Goal: Information Seeking & Learning: Learn about a topic

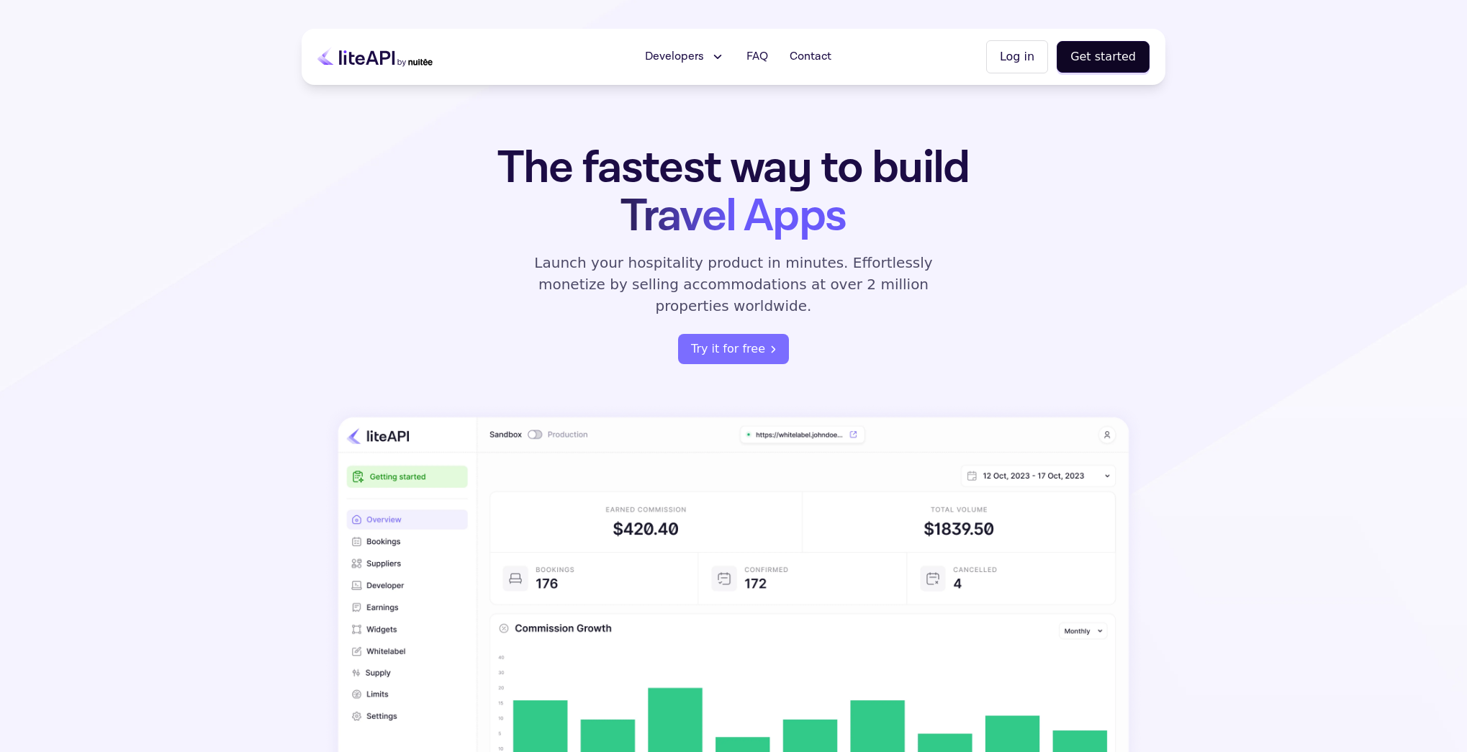
click at [154, 412] on section "The fastest way to build Travel Apps Launch your hospitality product in minutes…" at bounding box center [733, 462] width 1467 height 925
click at [717, 48] on button "Developers" at bounding box center [684, 56] width 97 height 29
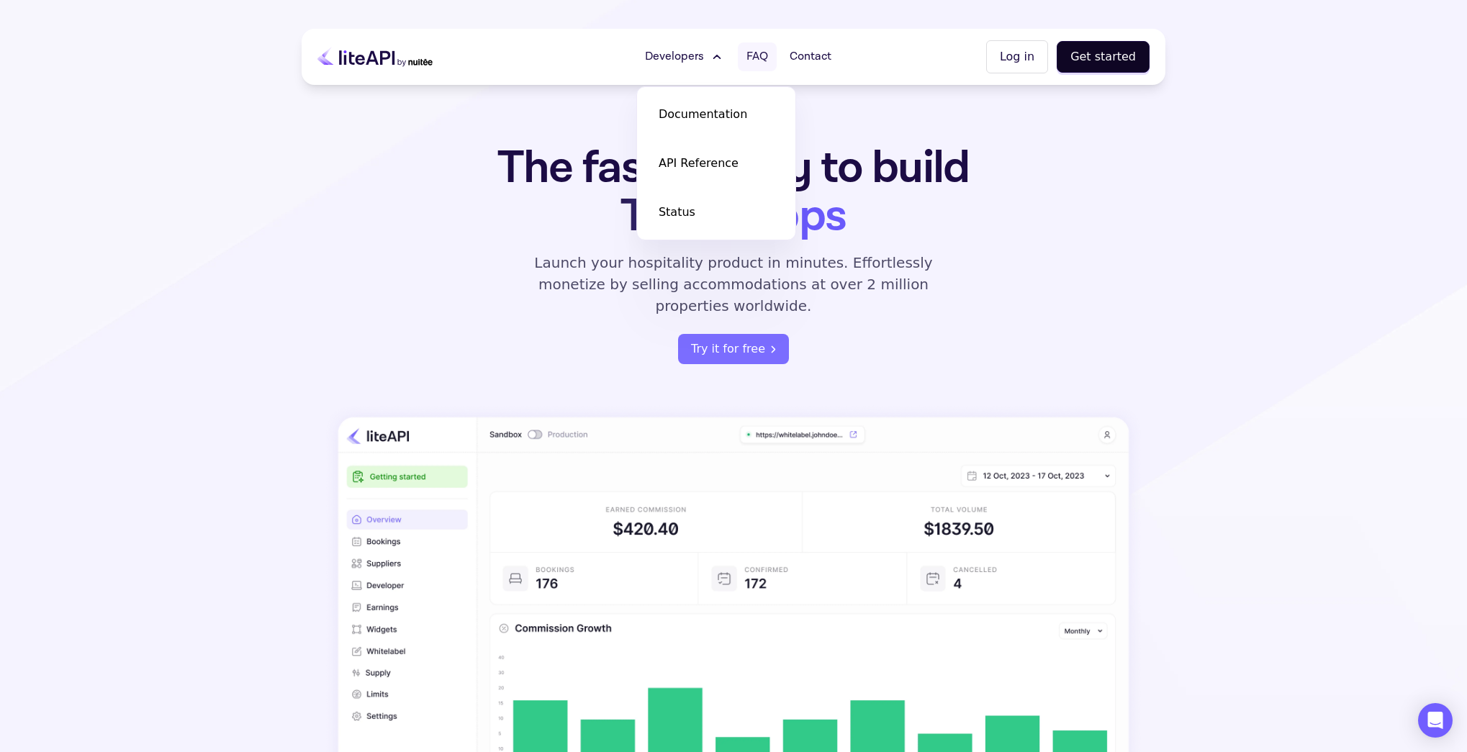
click at [757, 50] on span "FAQ" at bounding box center [758, 56] width 22 height 17
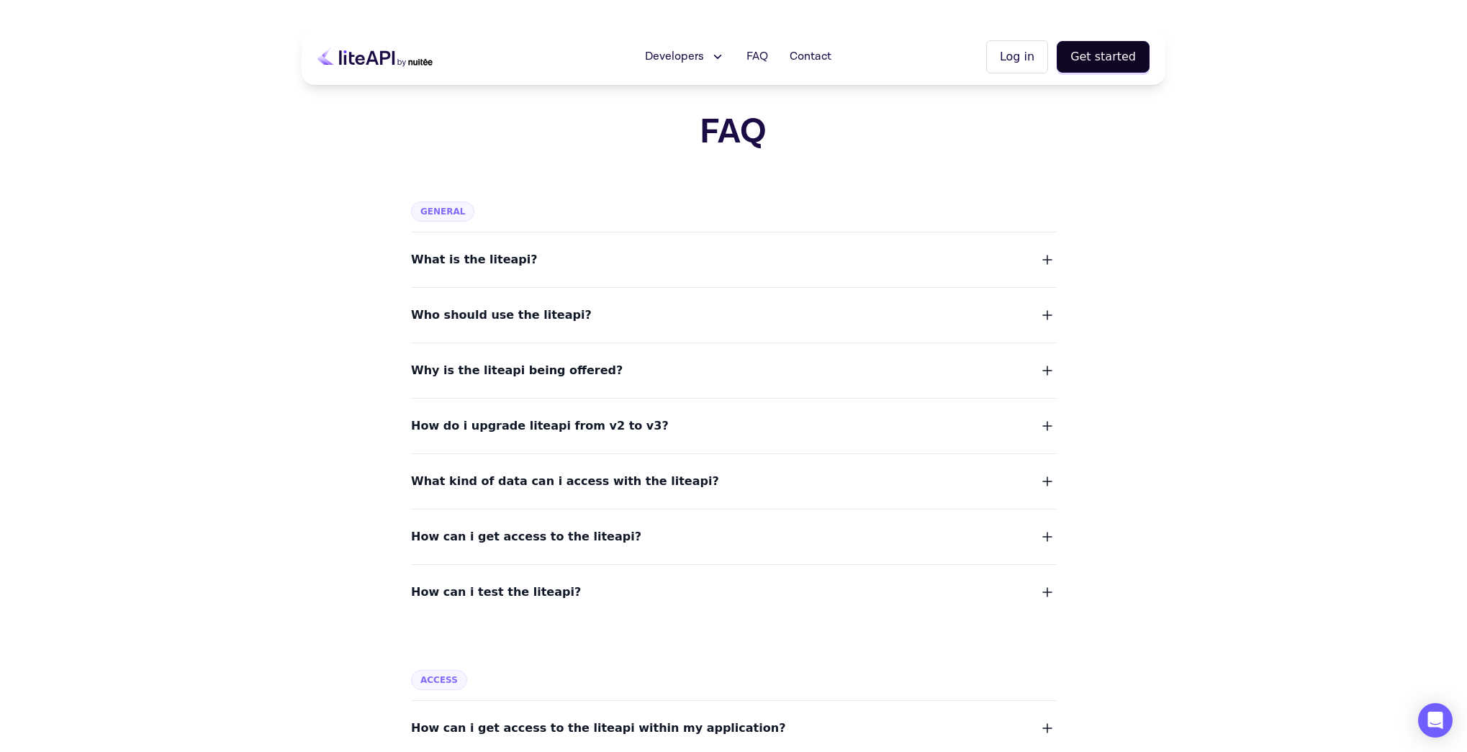
click at [617, 242] on div "What is the liteapi?" at bounding box center [733, 251] width 645 height 37
click at [500, 258] on span "What is the liteapi?" at bounding box center [474, 260] width 127 height 20
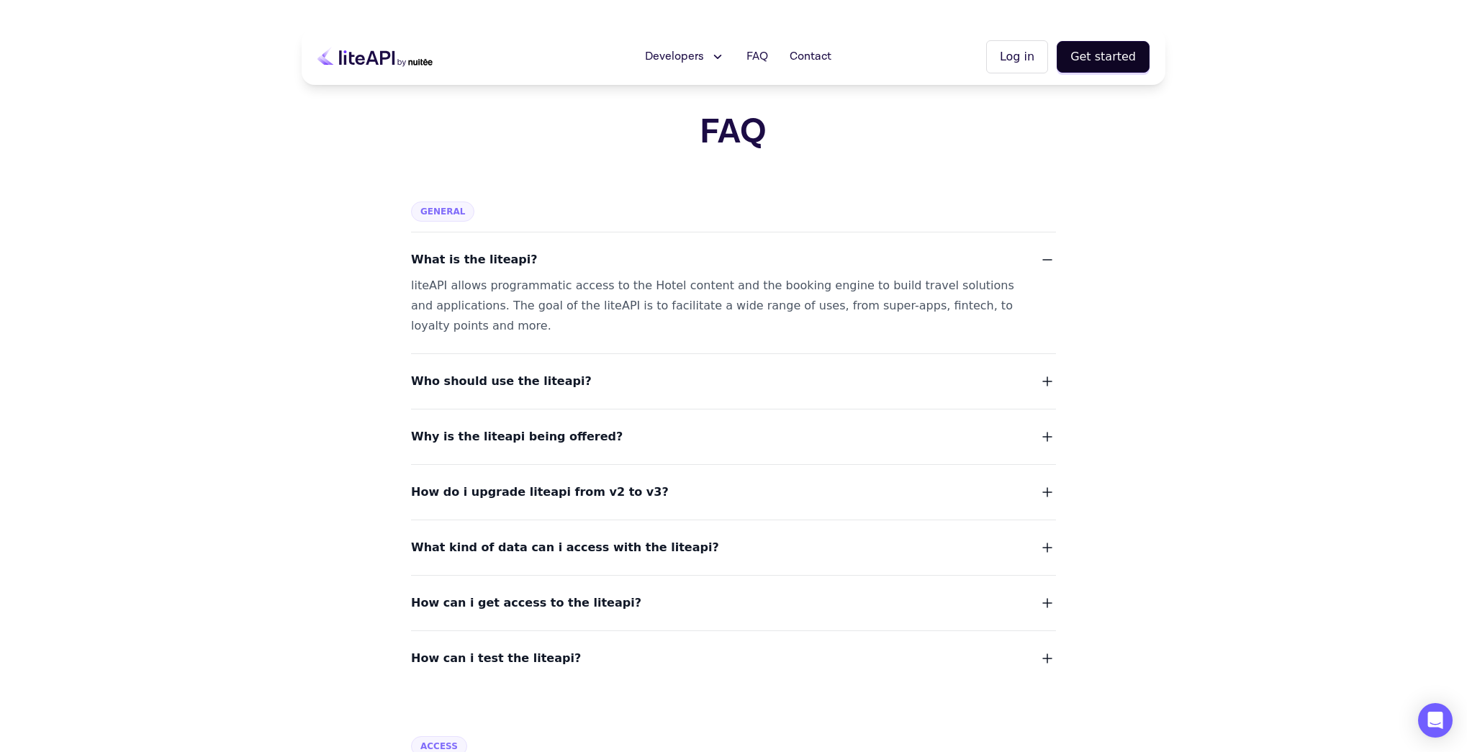
click at [502, 258] on span "What is the liteapi?" at bounding box center [474, 260] width 127 height 20
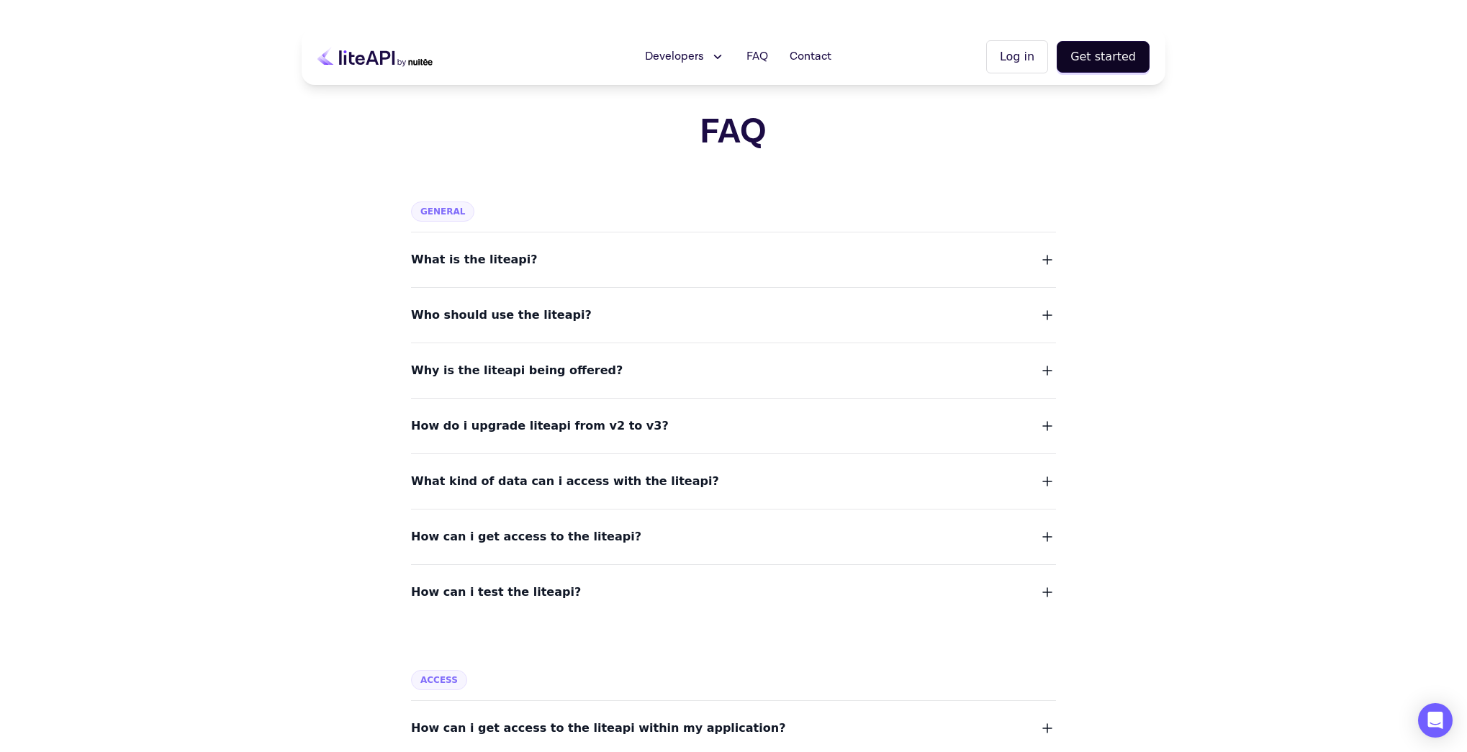
click at [502, 324] on span "Who should use the liteapi?" at bounding box center [501, 315] width 181 height 20
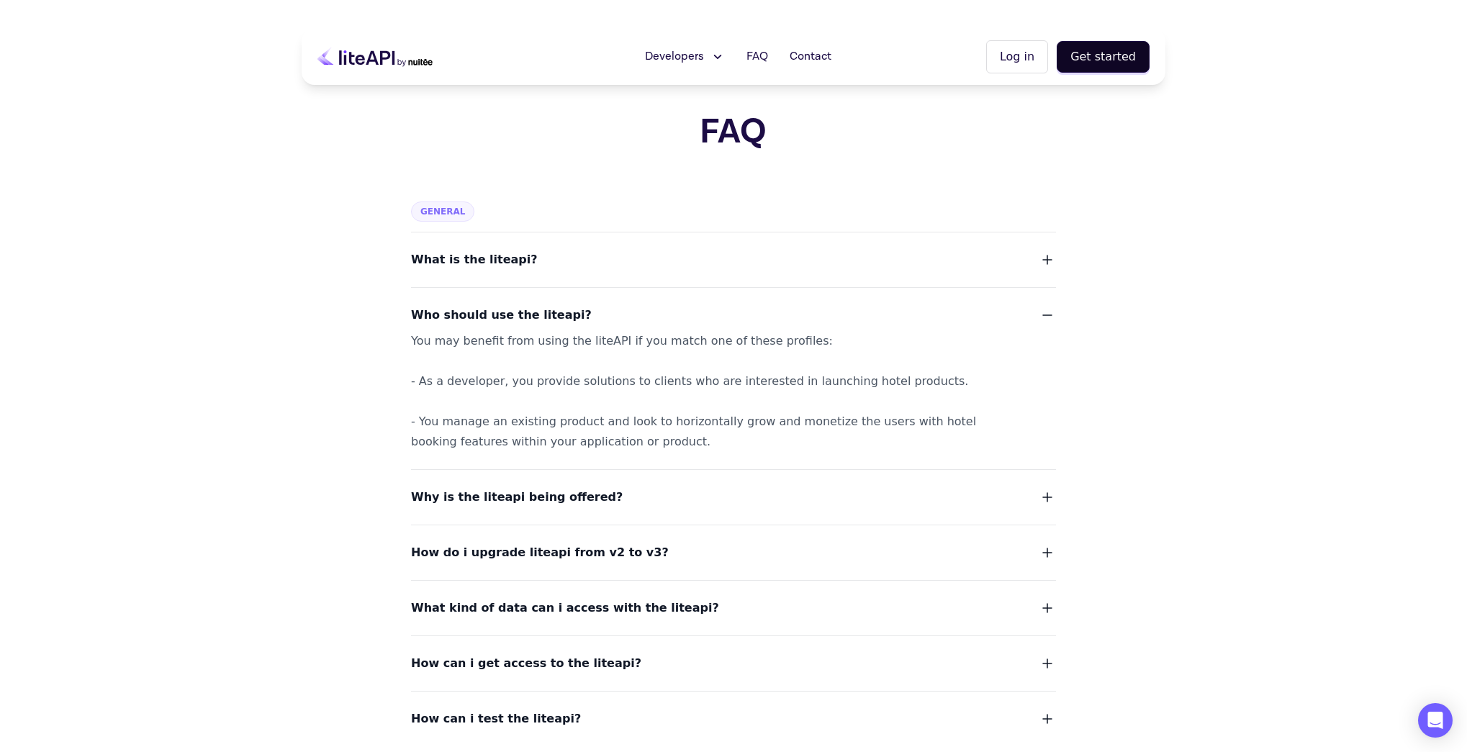
click at [486, 482] on div "Why is the liteapi being offered?" at bounding box center [733, 488] width 645 height 38
click at [486, 497] on span "Why is the liteapi being offered?" at bounding box center [517, 497] width 212 height 20
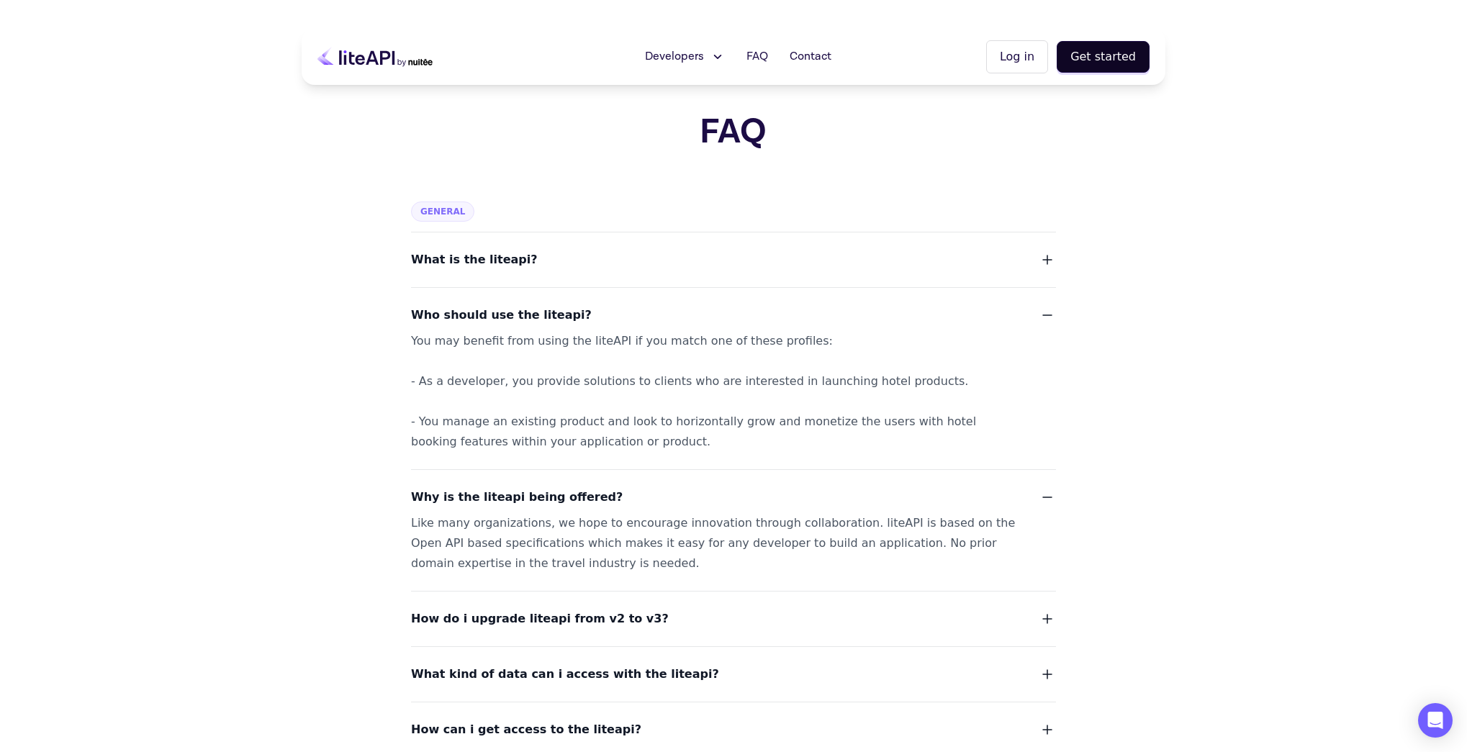
click at [490, 312] on span "Who should use the liteapi?" at bounding box center [501, 315] width 181 height 20
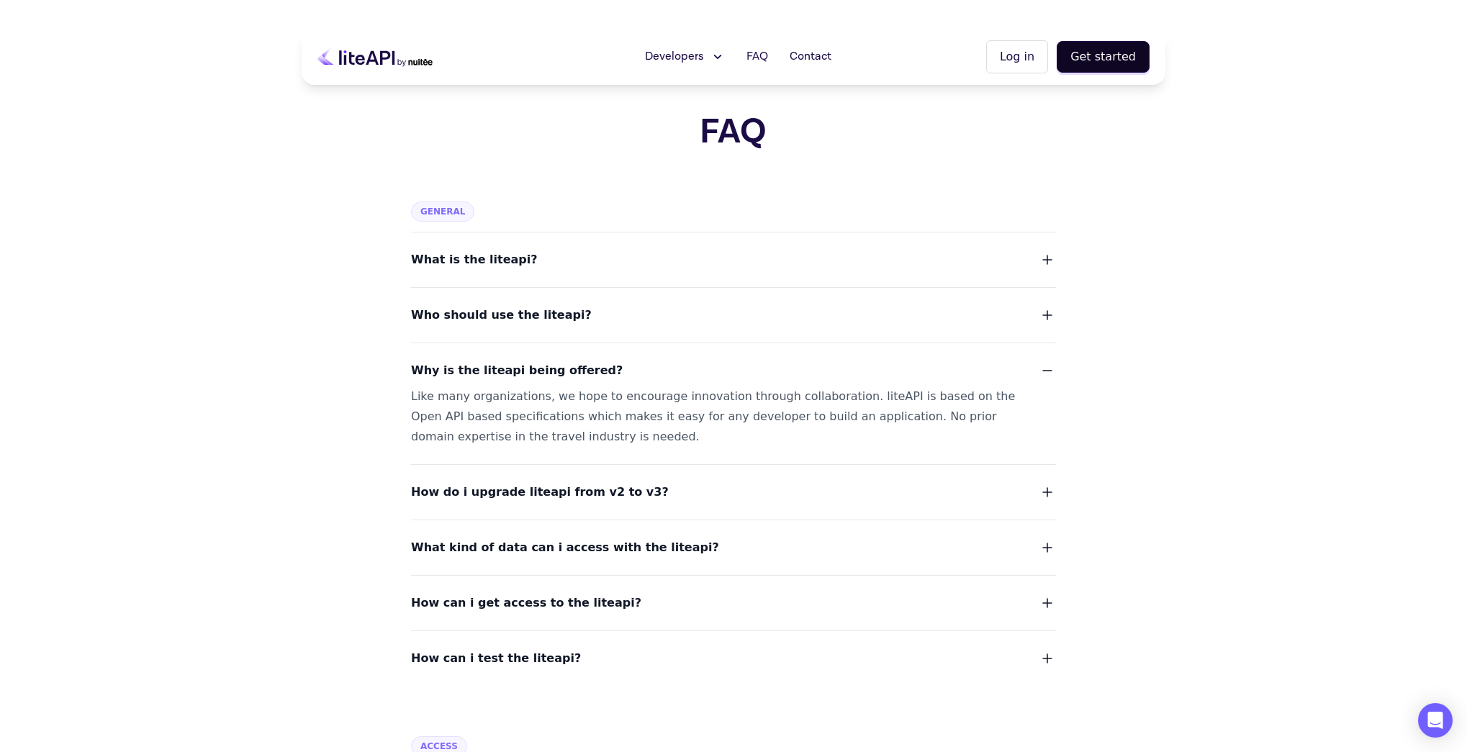
click at [656, 486] on button "How do i upgrade liteapi from v2 to v3?" at bounding box center [733, 492] width 645 height 20
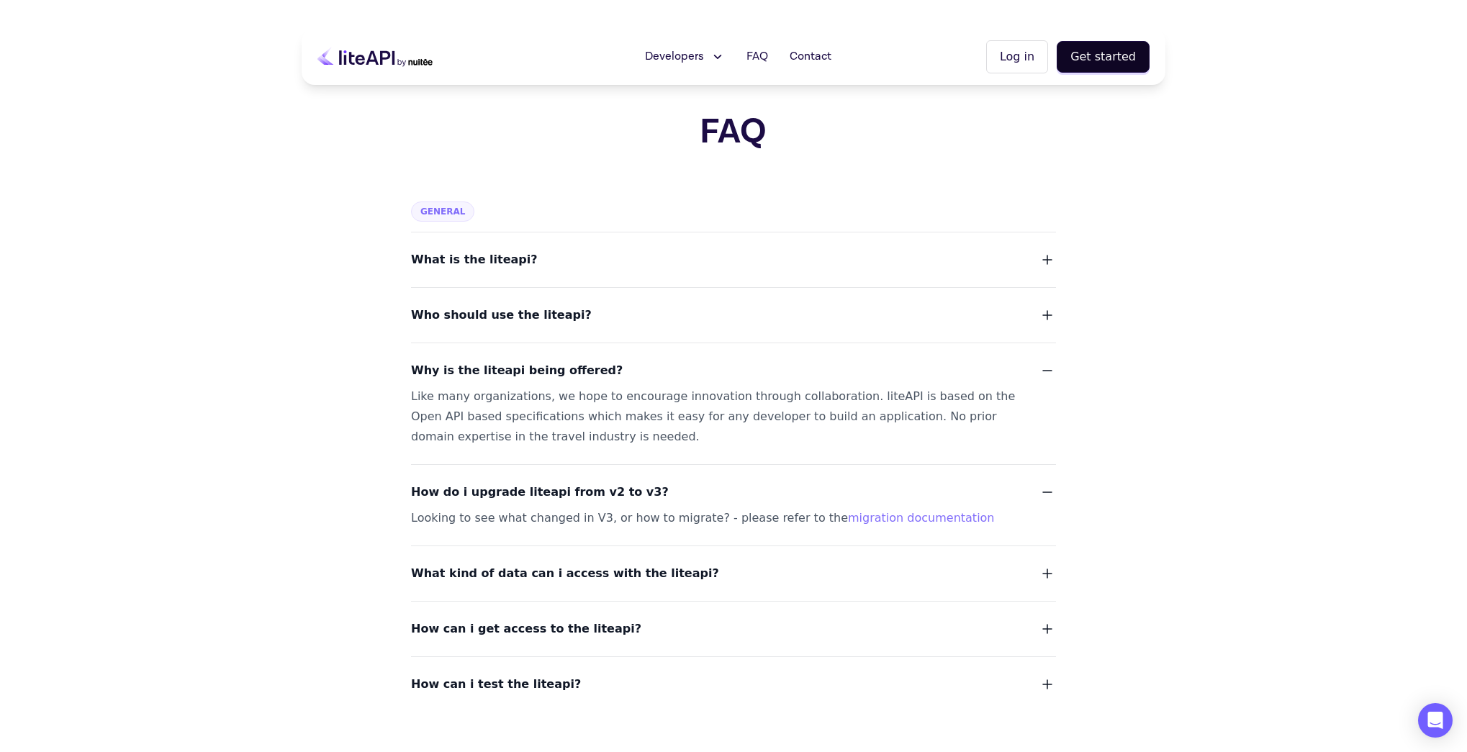
click at [656, 486] on button "How do i upgrade liteapi from v2 to v3?" at bounding box center [733, 492] width 645 height 20
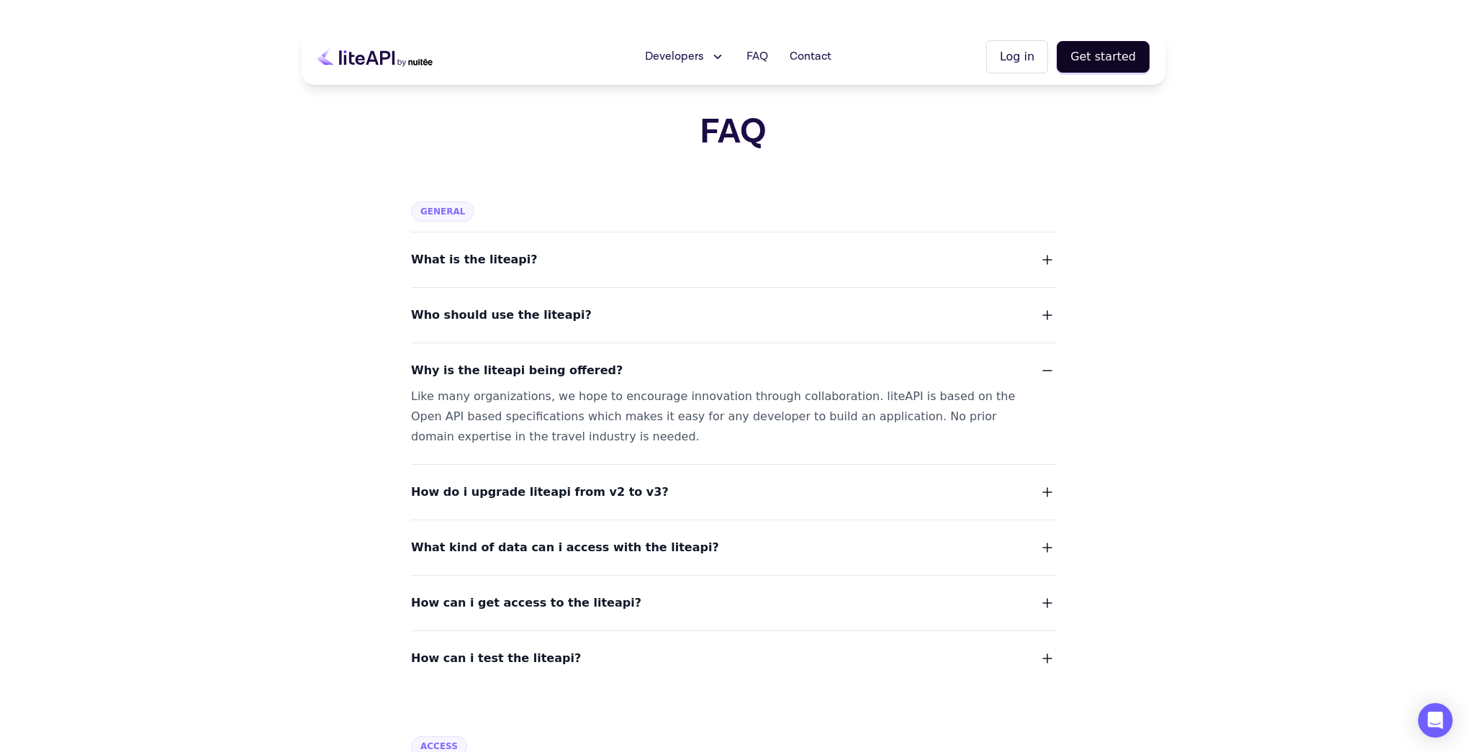
click at [648, 544] on span "What kind of data can i access with the liteapi?" at bounding box center [565, 548] width 308 height 20
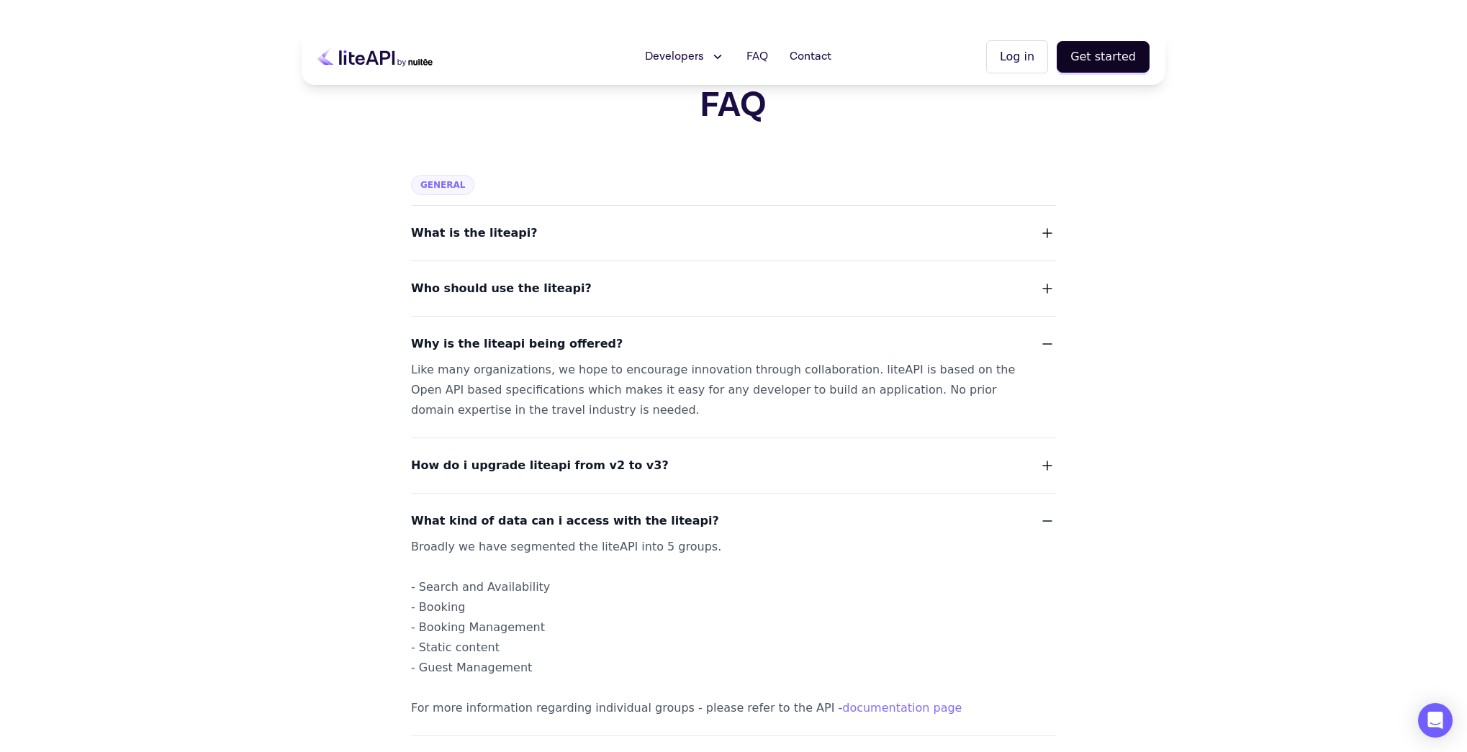
scroll to position [28, 0]
click at [626, 500] on div "What kind of data can i access with the liteapi? Broadly we have segmented the …" at bounding box center [733, 604] width 645 height 225
click at [625, 522] on span "What kind of data can i access with the liteapi?" at bounding box center [565, 520] width 308 height 20
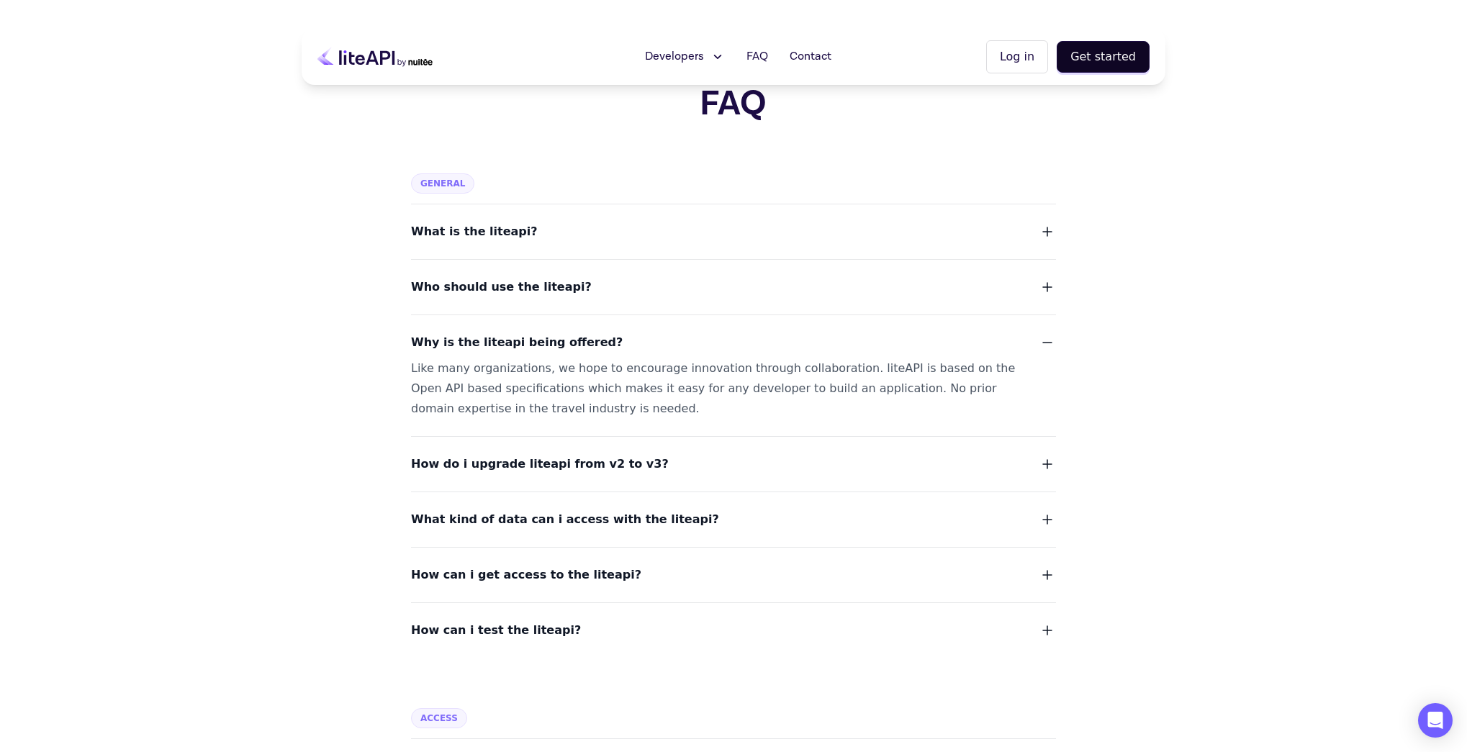
click at [610, 582] on button "How can i get access to the liteapi?" at bounding box center [733, 575] width 645 height 20
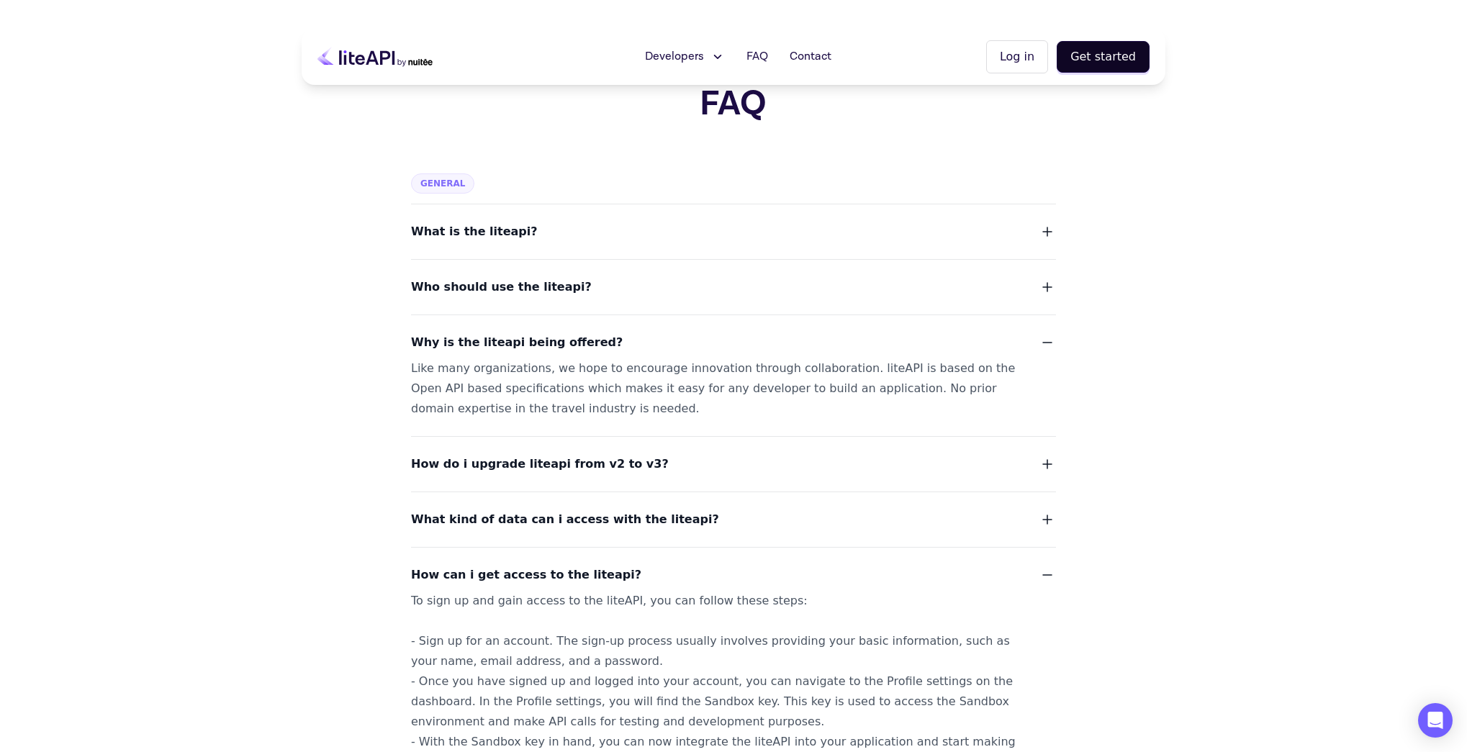
click at [610, 582] on button "How can i get access to the liteapi?" at bounding box center [733, 575] width 645 height 20
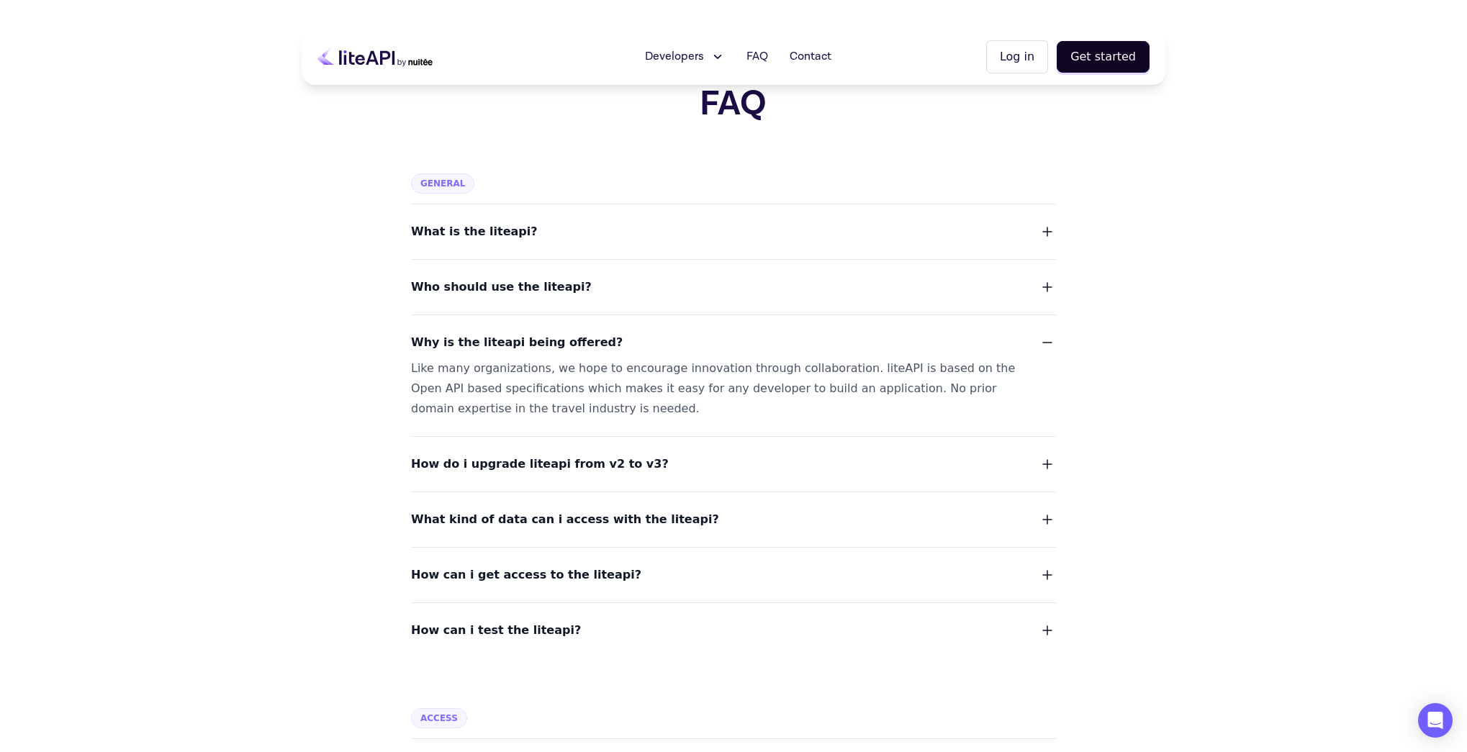
click at [610, 582] on button "How can i get access to the liteapi?" at bounding box center [733, 575] width 645 height 20
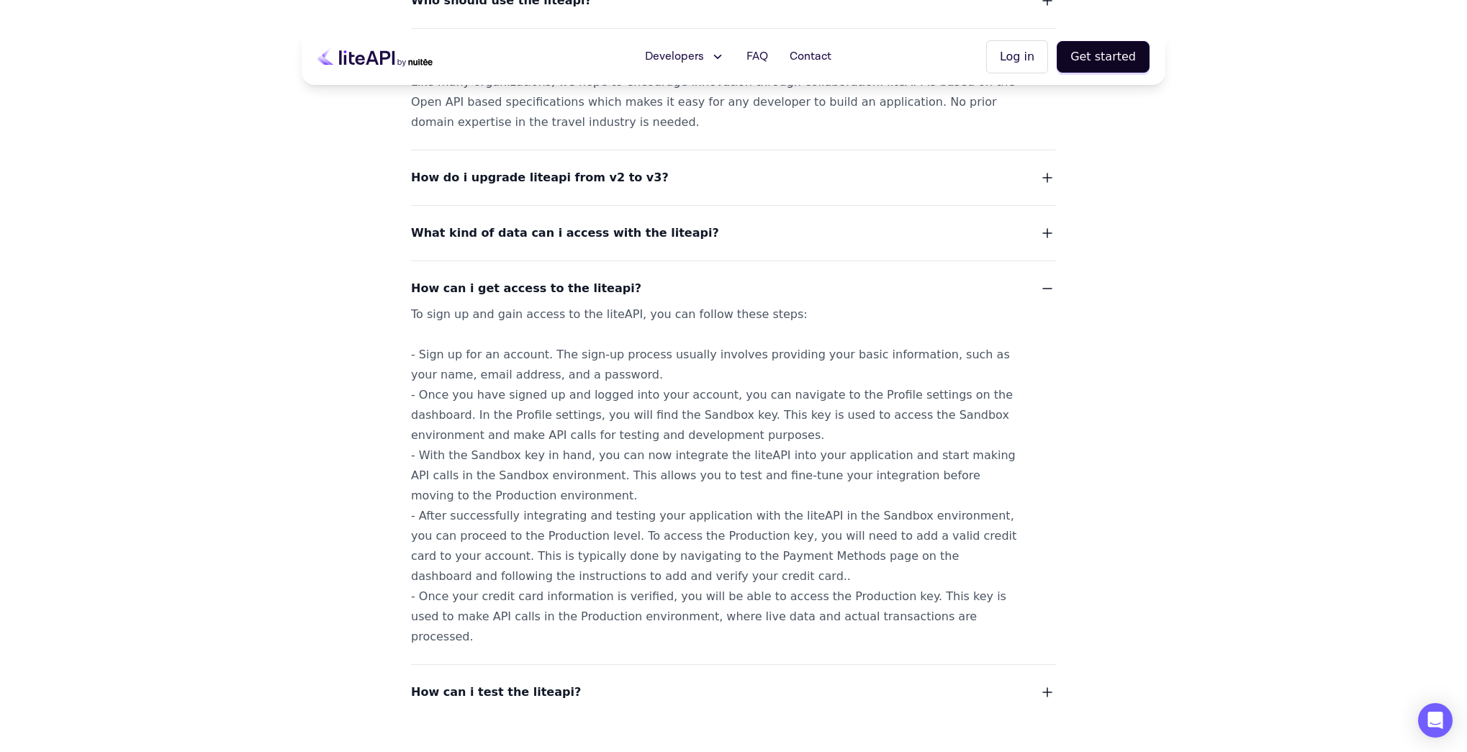
scroll to position [415, 0]
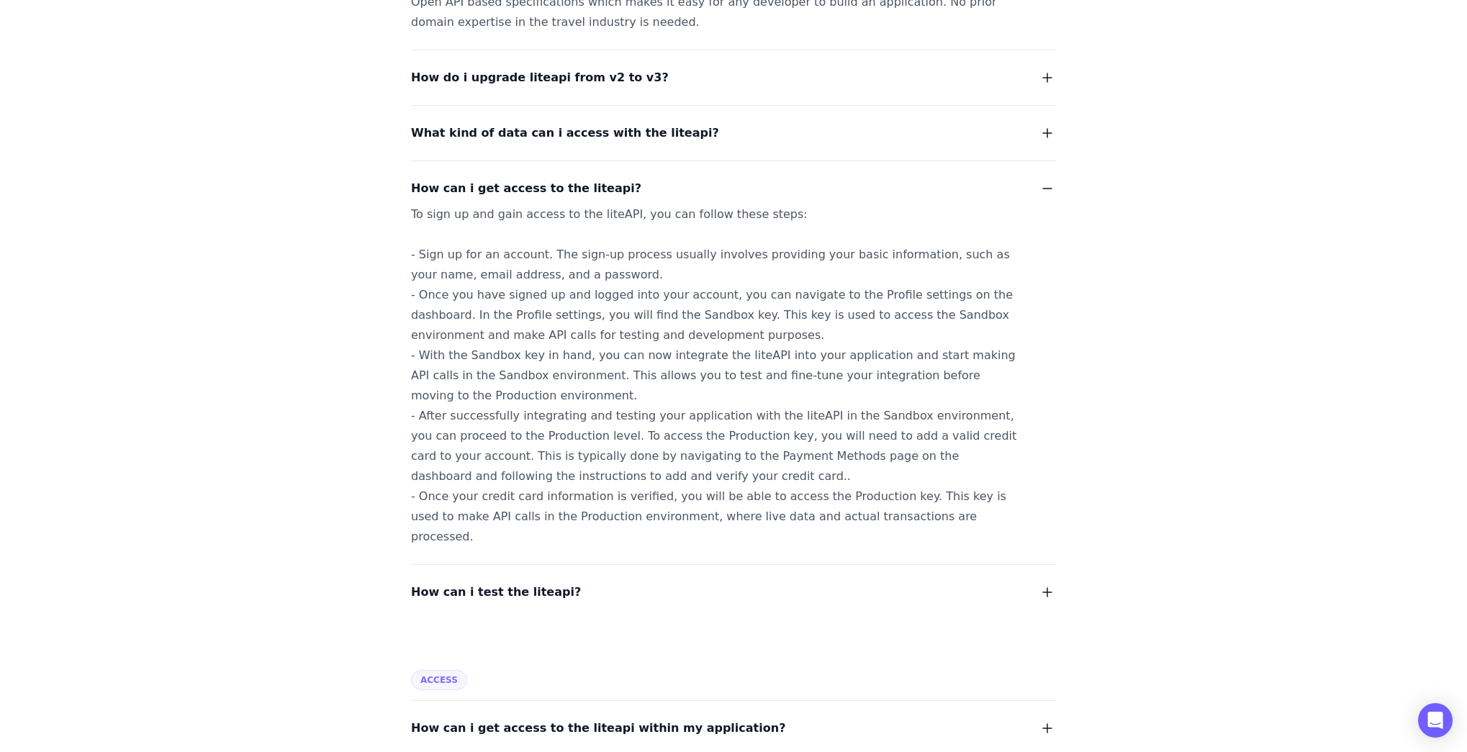
click at [521, 582] on span "How can i test the liteapi?" at bounding box center [496, 592] width 170 height 20
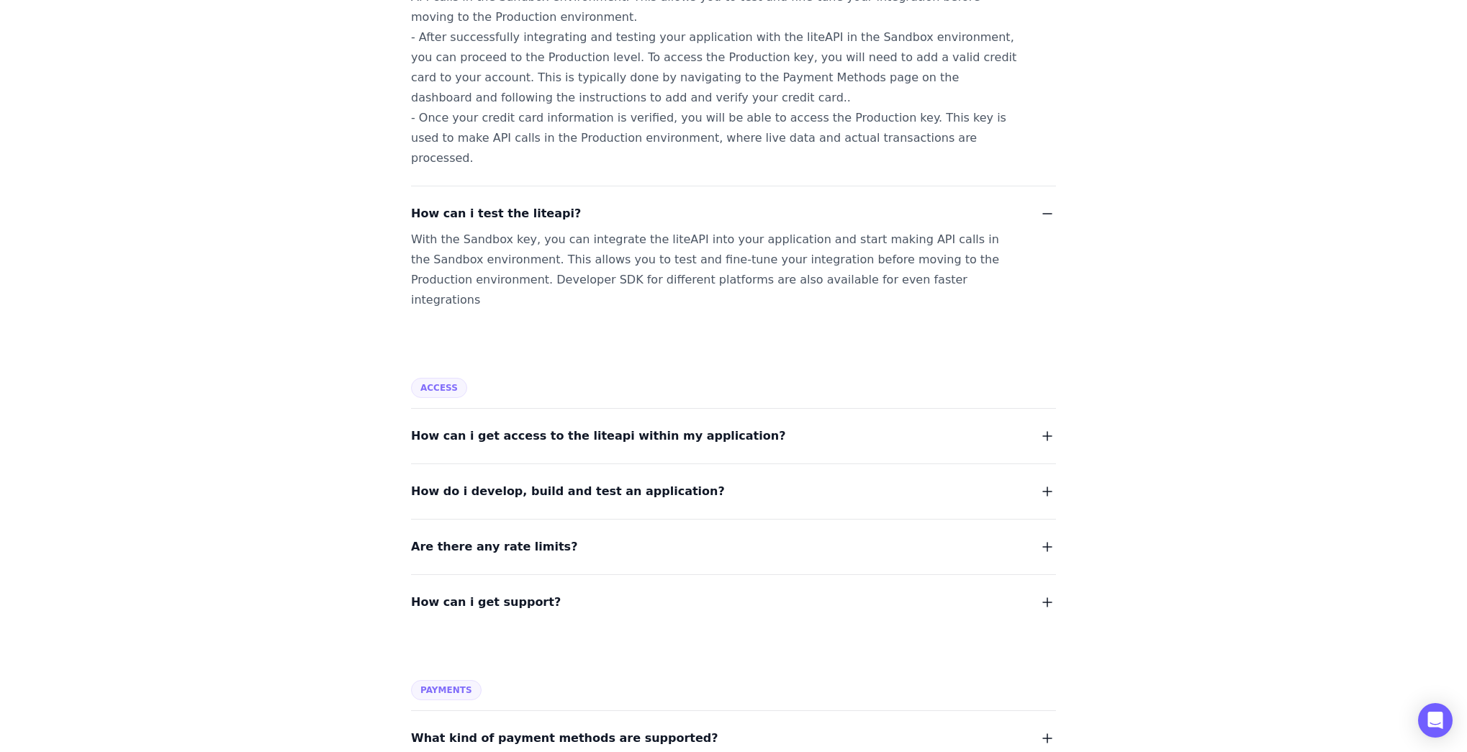
scroll to position [969, 0]
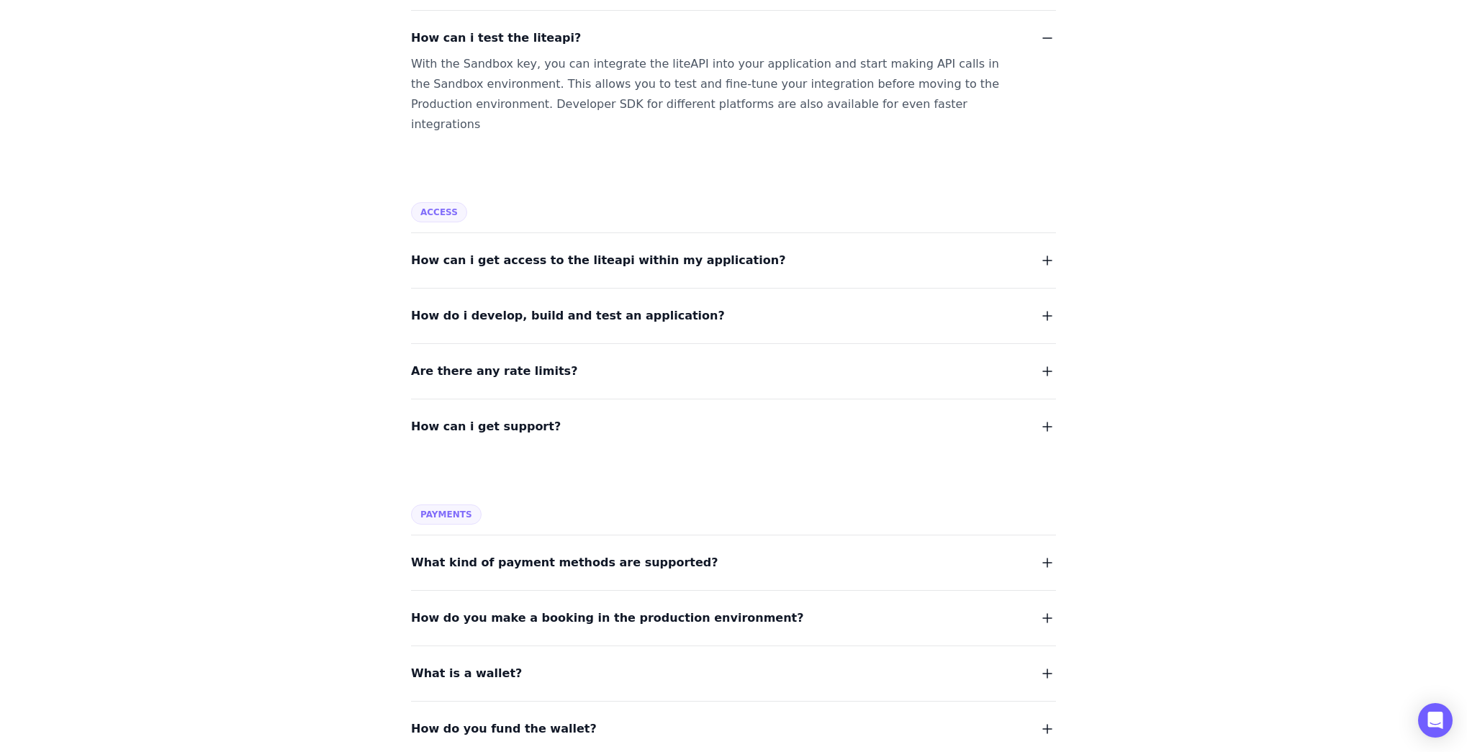
click at [231, 431] on div "FAQ General What is the liteapi? Who should use the liteapi? Why is the liteapi…" at bounding box center [733, 436] width 1467 height 2810
click at [490, 361] on span "Are there any rate limits?" at bounding box center [494, 371] width 166 height 20
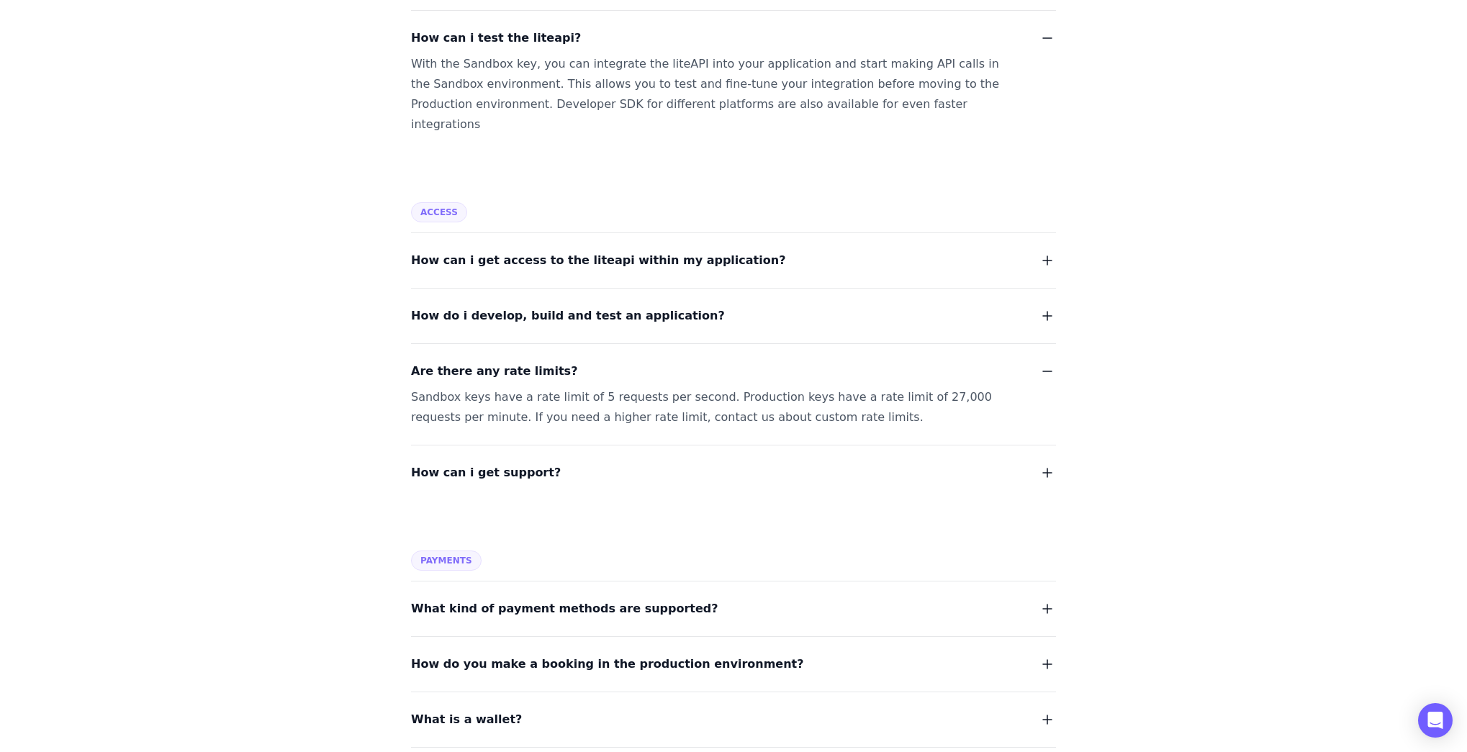
click at [490, 361] on span "Are there any rate limits?" at bounding box center [494, 371] width 166 height 20
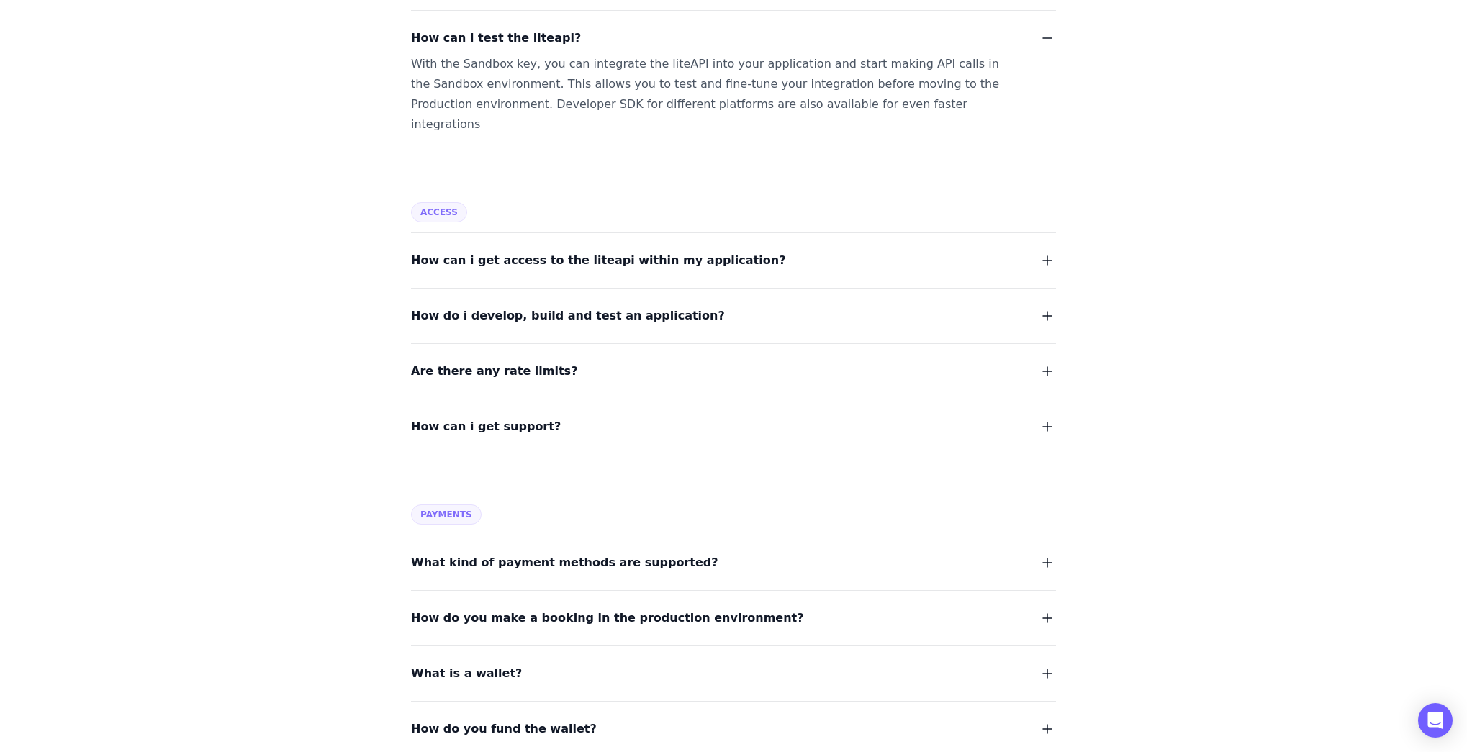
click at [530, 553] on span "What kind of payment methods are supported?" at bounding box center [564, 563] width 307 height 20
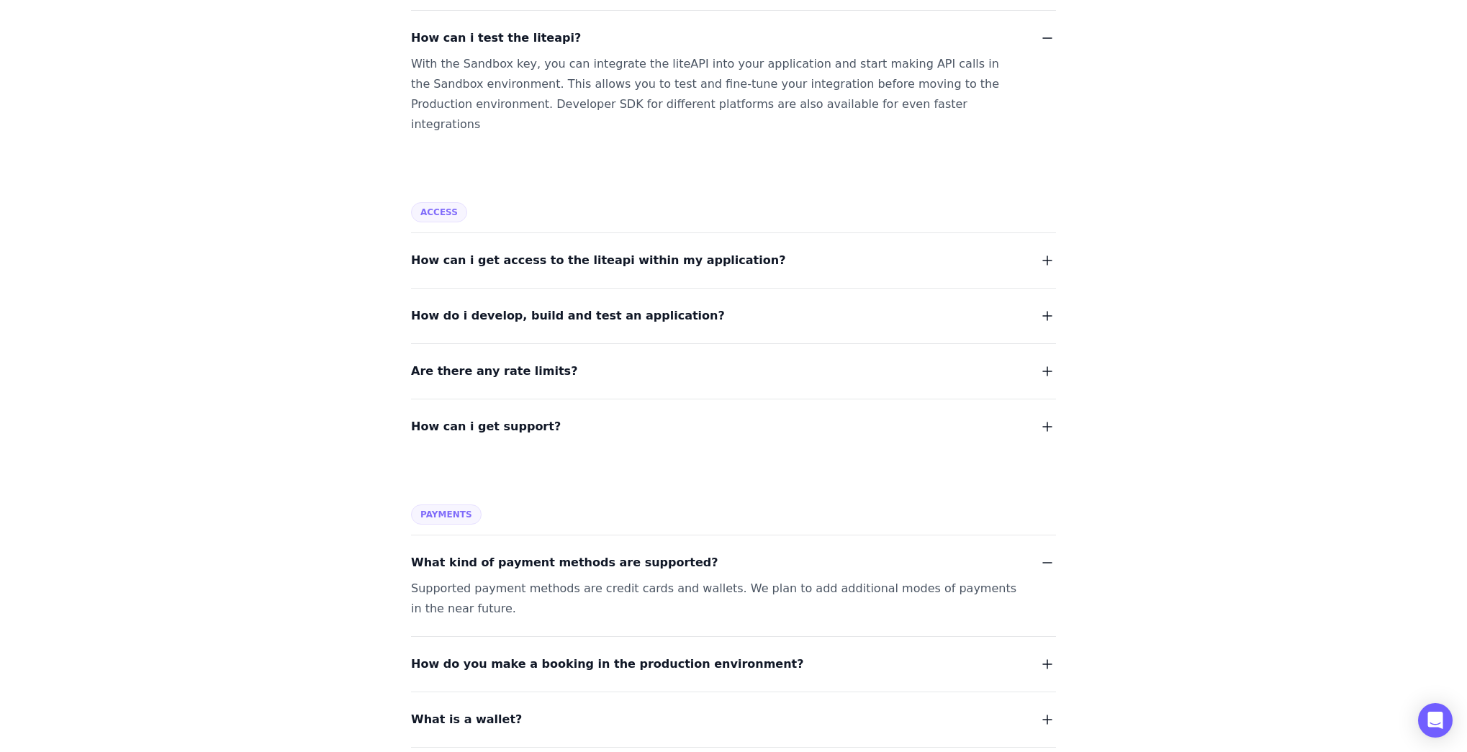
drag, startPoint x: 238, startPoint y: 569, endPoint x: 319, endPoint y: 557, distance: 81.4
click at [245, 569] on div "FAQ General What is the liteapi? Who should use the liteapi? Why is the liteapi…" at bounding box center [733, 459] width 1467 height 2857
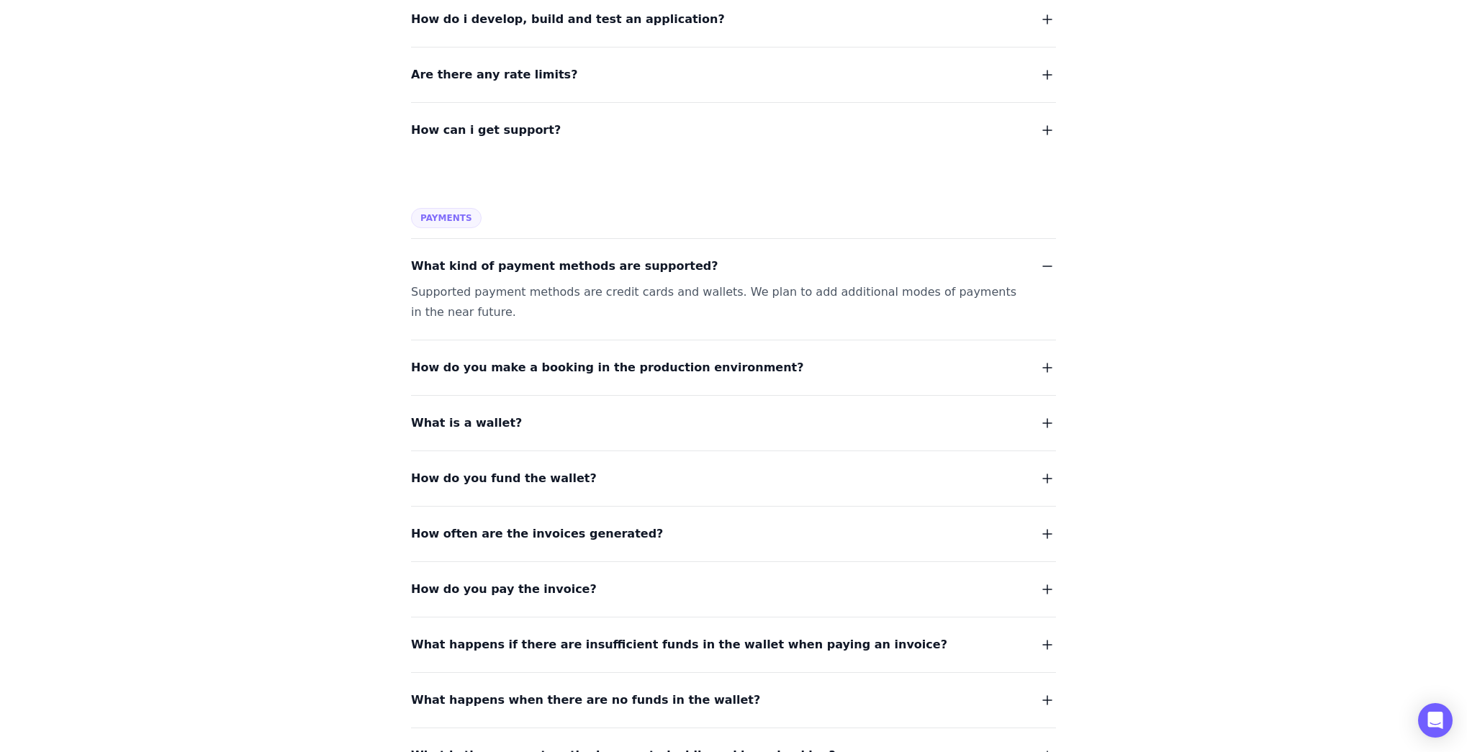
scroll to position [1353, 0]
